Goal: Information Seeking & Learning: Find specific fact

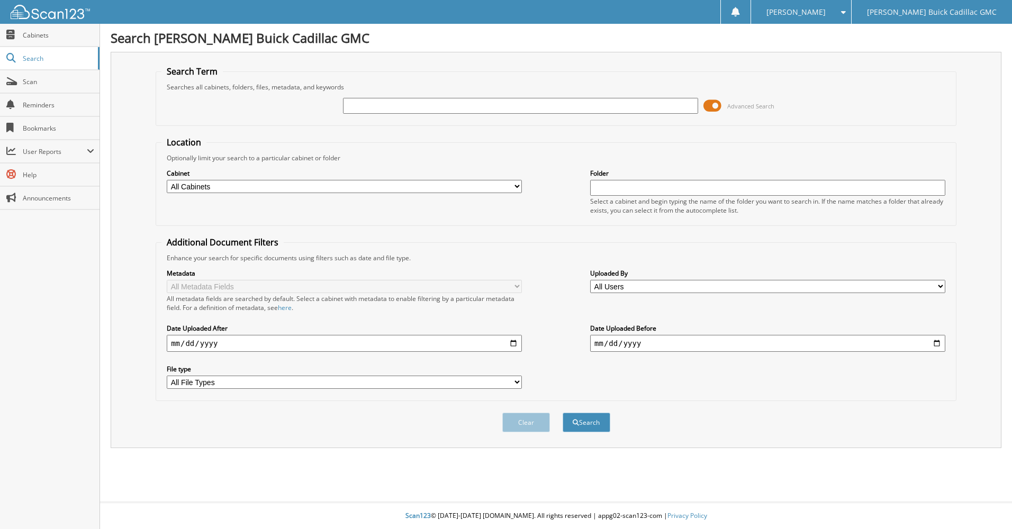
click at [601, 110] on input "text" at bounding box center [520, 106] width 355 height 16
type input "cm562234"
click at [563, 413] on button "Search" at bounding box center [587, 423] width 48 height 20
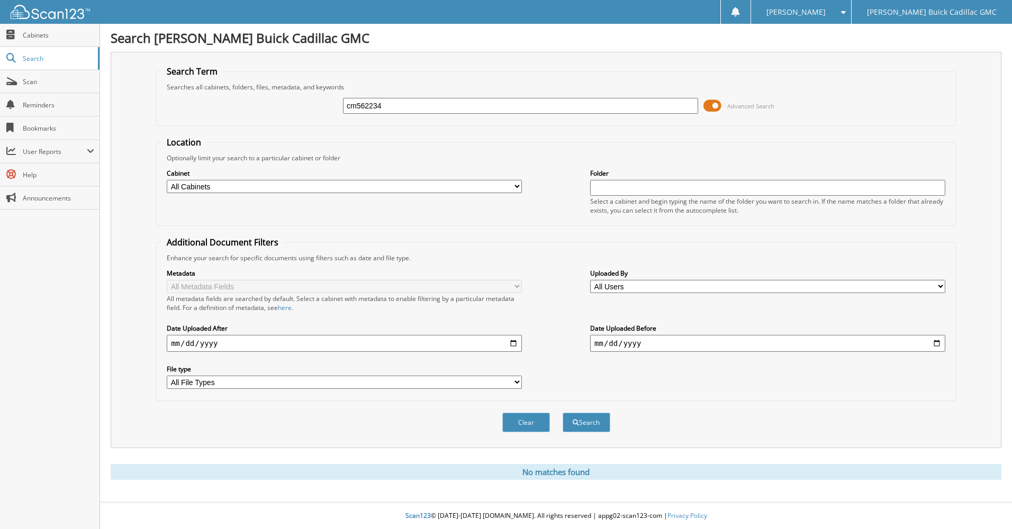
click at [399, 109] on input "cm562234" at bounding box center [520, 106] width 355 height 16
click at [290, 85] on div "Searches all cabinets, folders, files, metadata, and keywords" at bounding box center [555, 87] width 789 height 9
drag, startPoint x: 327, startPoint y: 98, endPoint x: 323, endPoint y: 94, distance: 6.0
click at [315, 95] on div "cm562234 Advanced Search" at bounding box center [555, 106] width 789 height 29
type input "100060"
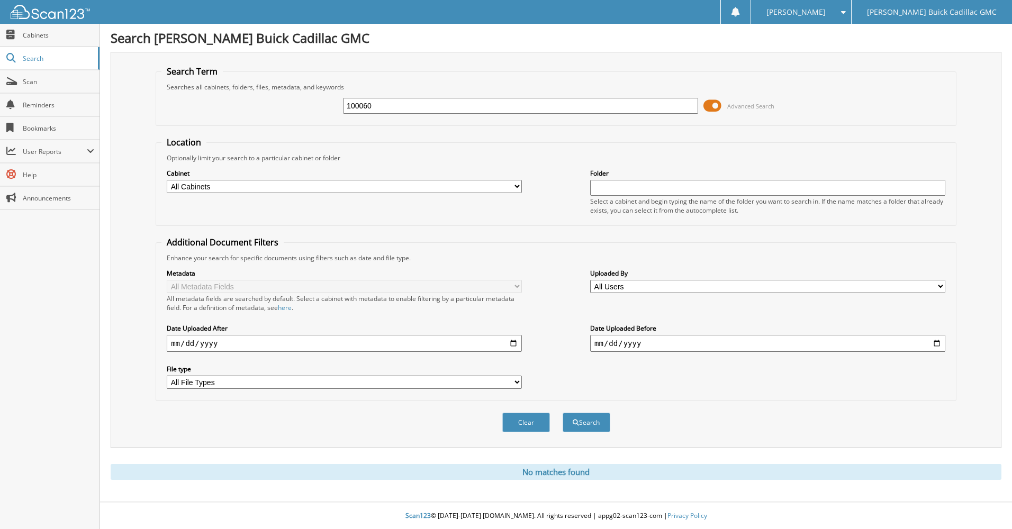
click at [563, 413] on button "Search" at bounding box center [587, 423] width 48 height 20
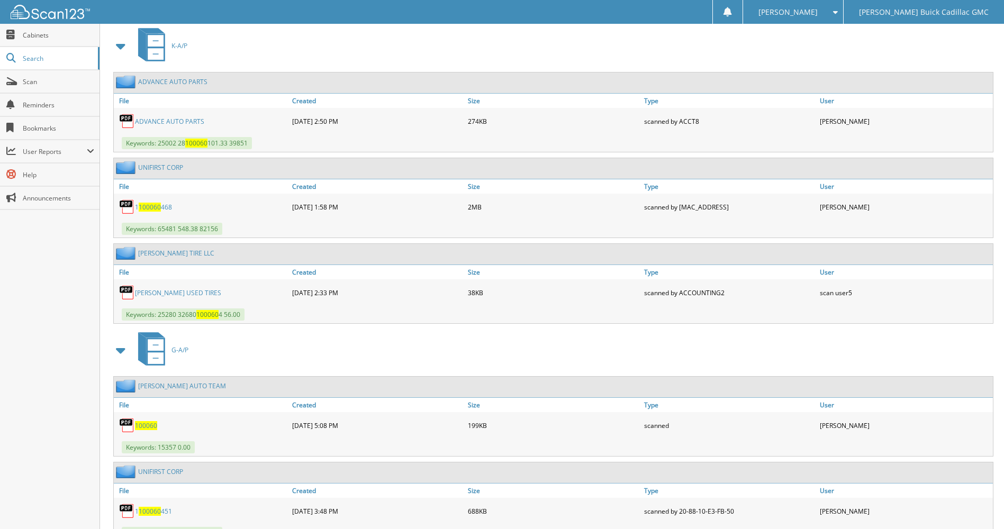
scroll to position [1125, 0]
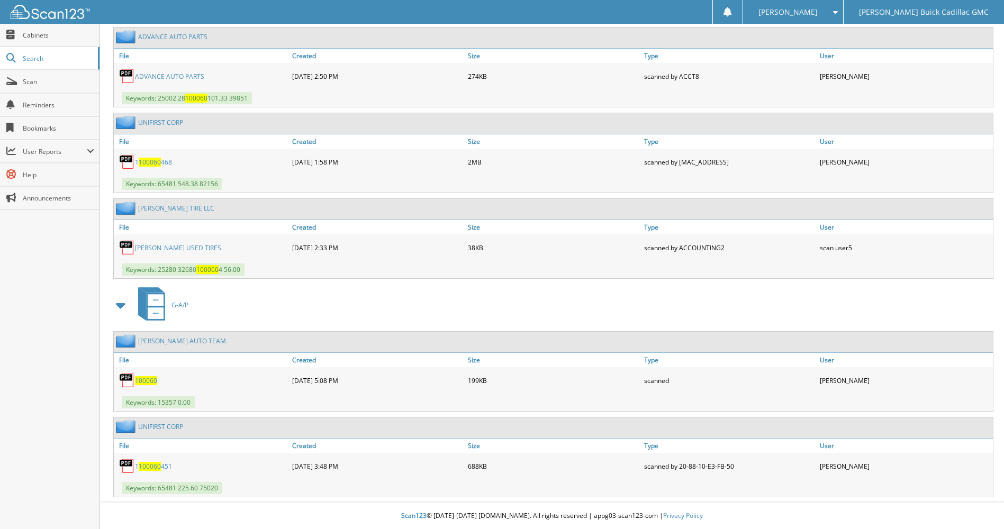
click at [146, 382] on span "100060" at bounding box center [146, 380] width 22 height 9
